Goal: Information Seeking & Learning: Learn about a topic

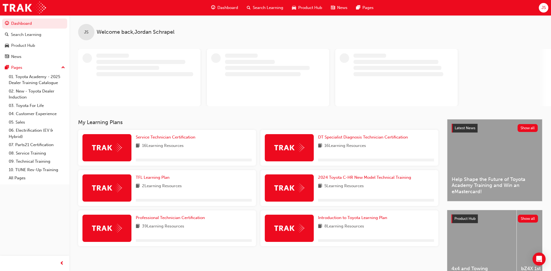
click at [545, 7] on span "JS" at bounding box center [543, 8] width 4 height 6
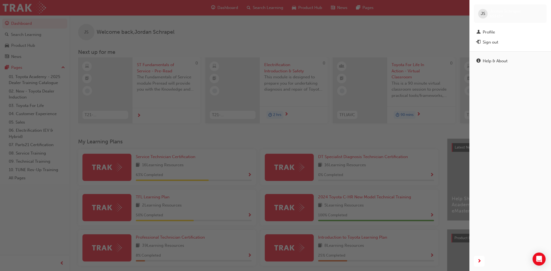
click at [406, 6] on div "button" at bounding box center [234, 135] width 469 height 271
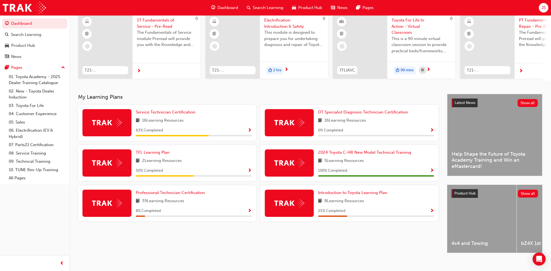
scroll to position [54, 0]
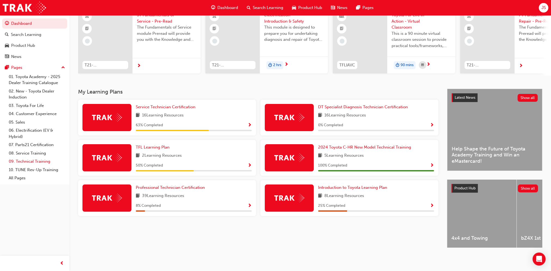
click at [43, 161] on link "09. Technical Training" at bounding box center [37, 161] width 61 height 8
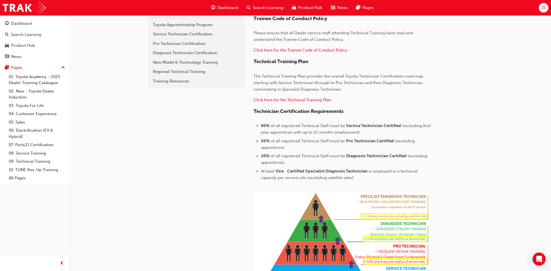
scroll to position [30, 0]
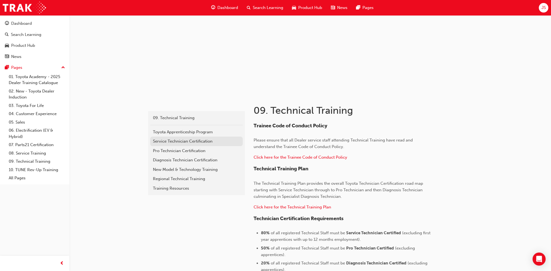
click at [187, 139] on div "Service Technician Certification" at bounding box center [196, 141] width 87 height 6
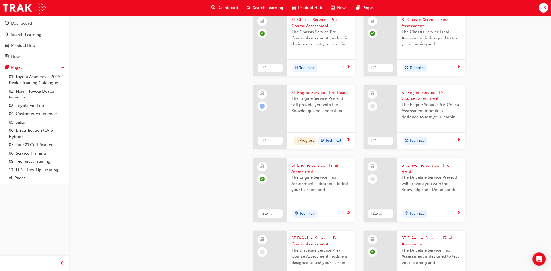
scroll to position [570, 0]
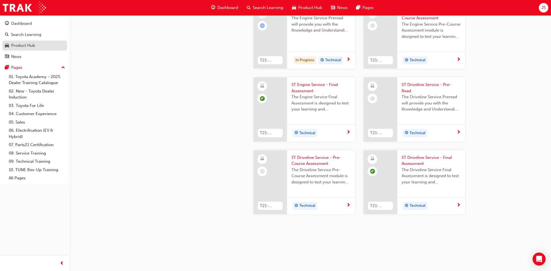
click at [36, 48] on div "Product Hub" at bounding box center [35, 45] width 60 height 7
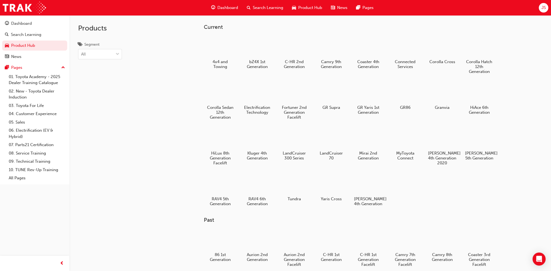
click at [37, 17] on button "Dashboard Search Learning Product Hub News Pages" at bounding box center [34, 39] width 65 height 45
click at [37, 20] on div "Dashboard" at bounding box center [35, 23] width 60 height 7
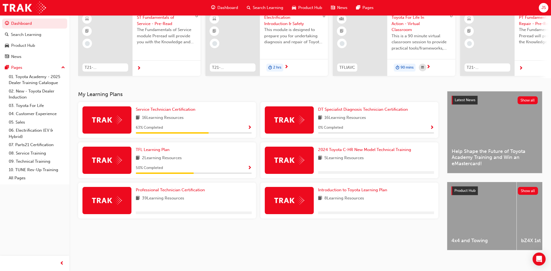
scroll to position [54, 0]
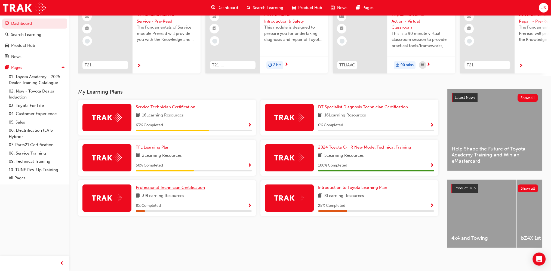
click at [166, 185] on span "Professional Technician Certification" at bounding box center [170, 187] width 69 height 5
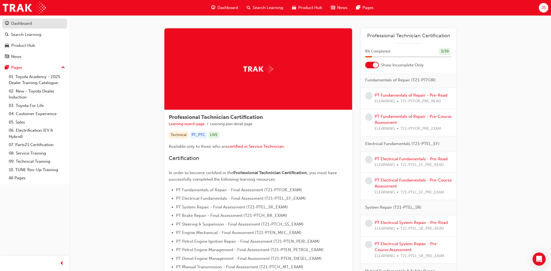
click at [25, 23] on div "Dashboard" at bounding box center [21, 23] width 21 height 6
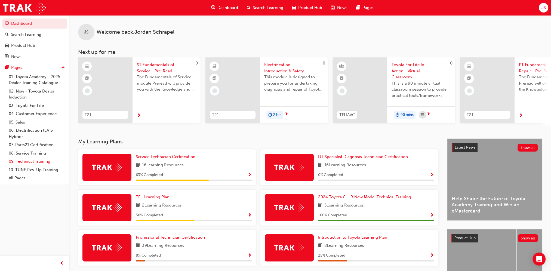
click at [37, 162] on link "09. Technical Training" at bounding box center [37, 161] width 61 height 8
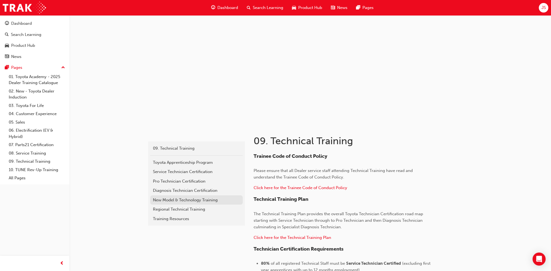
click at [208, 202] on div "New Model & Technology Training" at bounding box center [196, 200] width 87 height 6
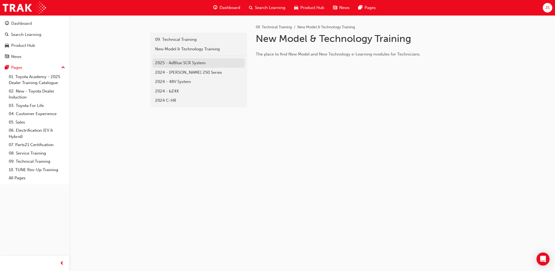
click at [175, 65] on div "2025 - AdBlue SCR System" at bounding box center [198, 63] width 87 height 6
click at [170, 69] on link "2024 - [PERSON_NAME] 250 Series" at bounding box center [198, 73] width 92 height 10
click at [175, 79] on div "2024 - 48V System" at bounding box center [198, 82] width 87 height 6
click at [164, 92] on div "2024 - bZ4X" at bounding box center [198, 91] width 87 height 6
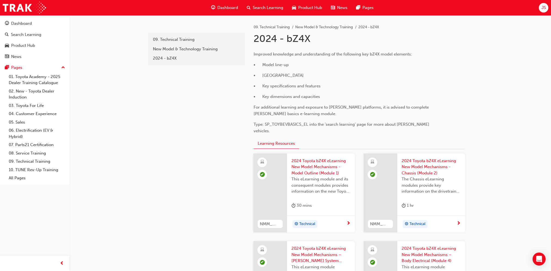
click at [492, 95] on div "99baf2fb-15c4-41cf-8279-ab7f57864438 09. Technical Training New Model & Technol…" at bounding box center [275, 232] width 551 height 465
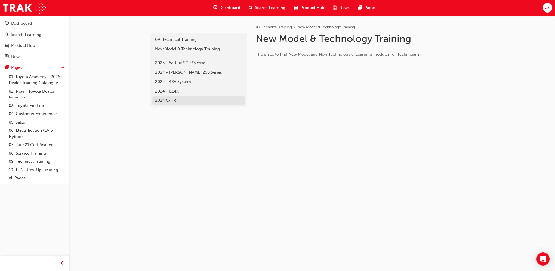
click at [164, 103] on div "2024 C-HR" at bounding box center [198, 100] width 87 height 6
click at [220, 50] on div "New Model & Technology Training" at bounding box center [198, 49] width 87 height 6
click at [227, 47] on div "New Model & Technology Training" at bounding box center [198, 49] width 87 height 6
click at [232, 48] on div "New Model & Technology Training" at bounding box center [198, 49] width 87 height 6
click at [215, 41] on div "09. Technical Training" at bounding box center [198, 39] width 87 height 6
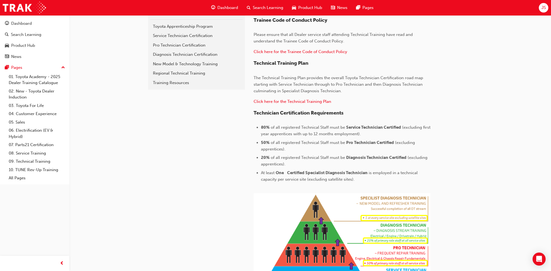
scroll to position [109, 0]
